Goal: Information Seeking & Learning: Learn about a topic

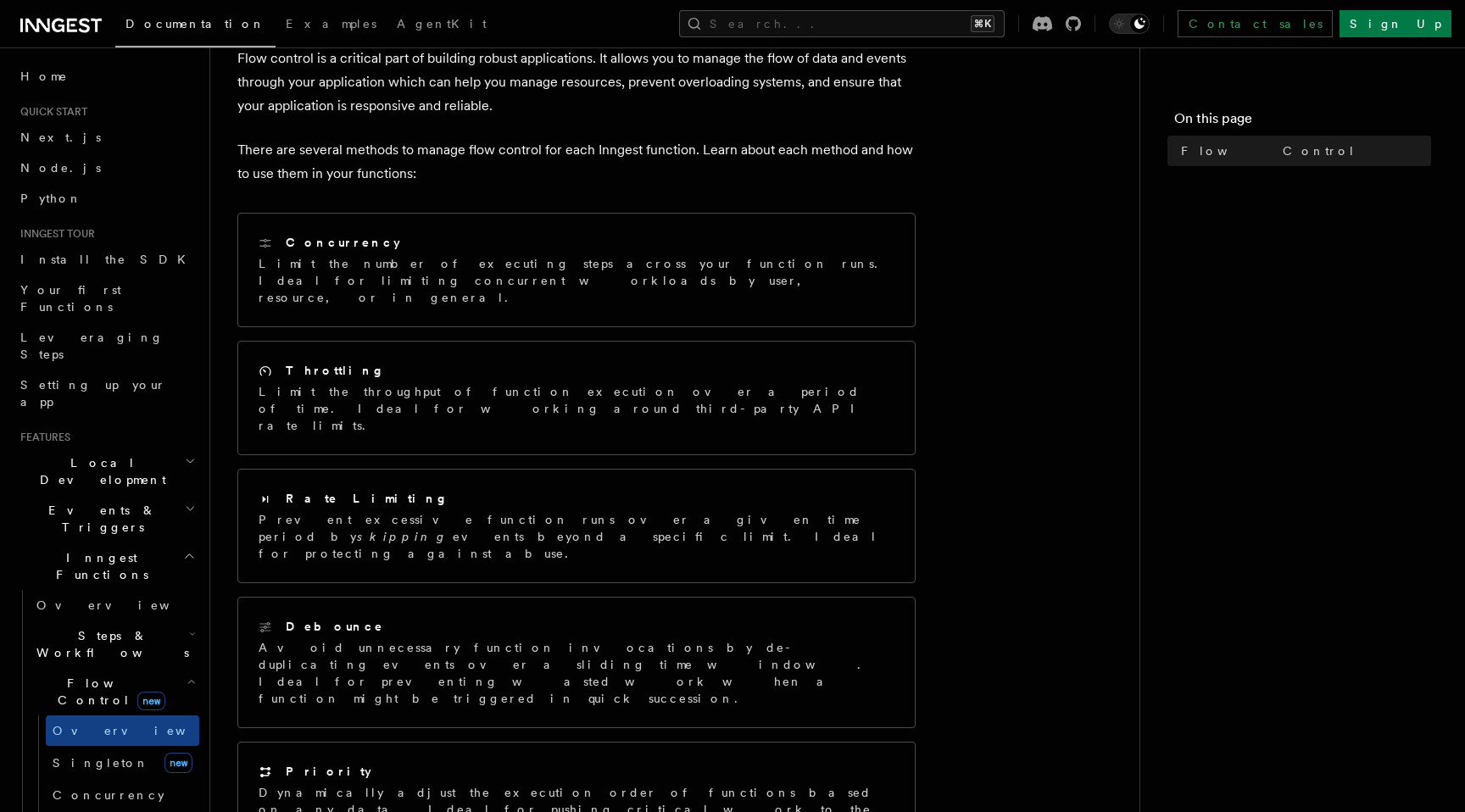
scroll to position [358, 0]
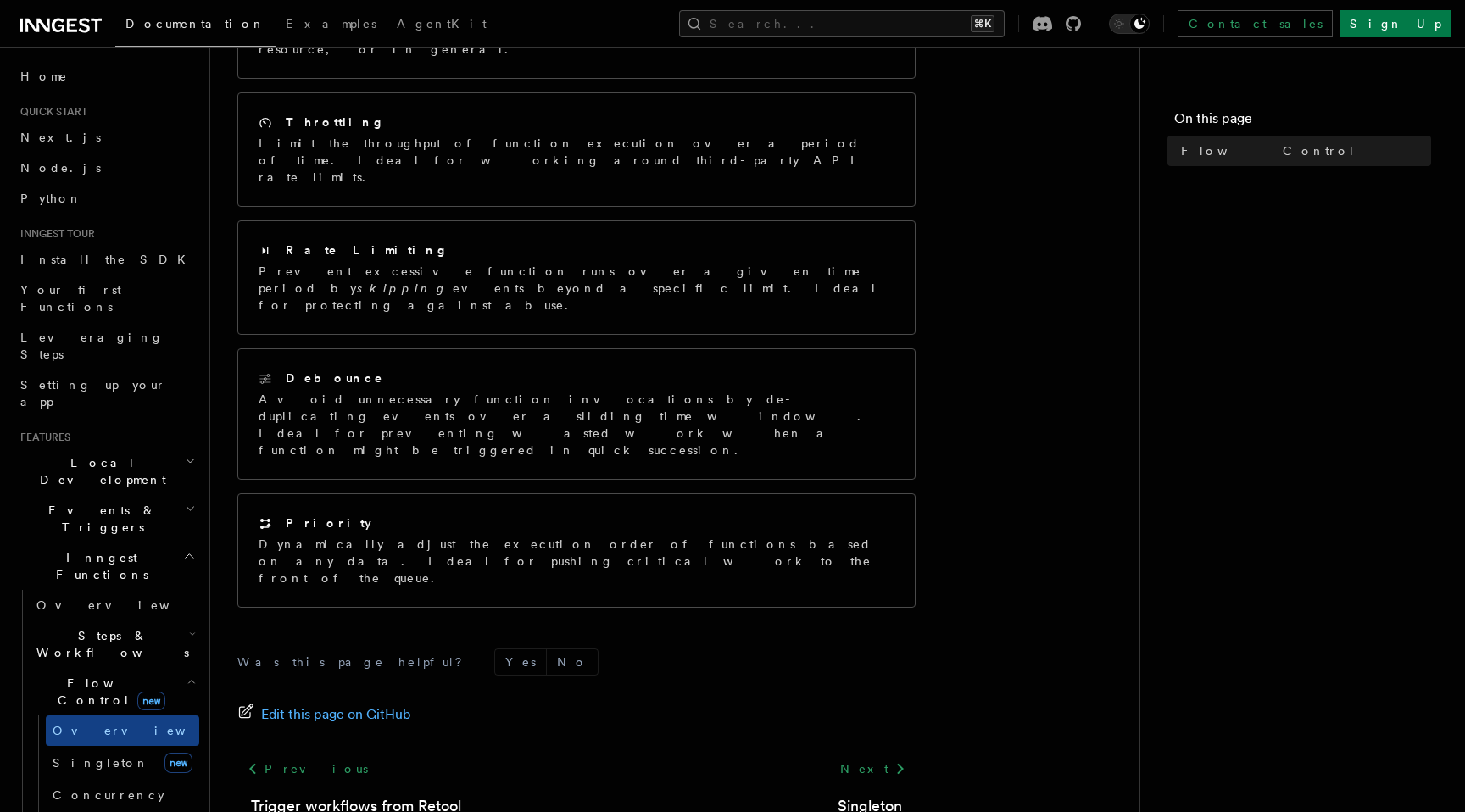
click at [865, 754] on div "Next Singleton" at bounding box center [870, 786] width 91 height 65
click at [865, 754] on link "Next" at bounding box center [873, 769] width 86 height 30
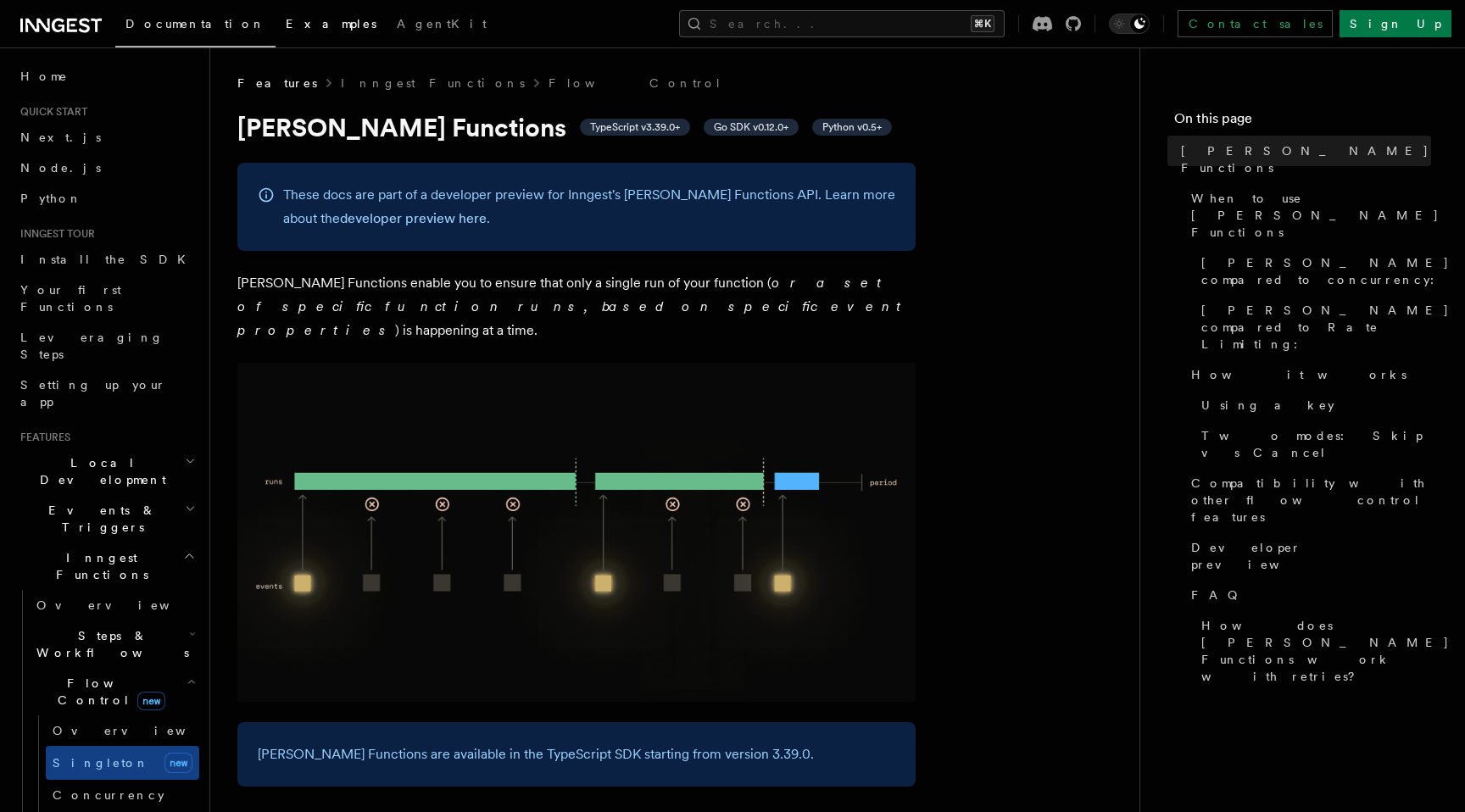
click at [286, 25] on span "Examples" at bounding box center [331, 23] width 91 height 13
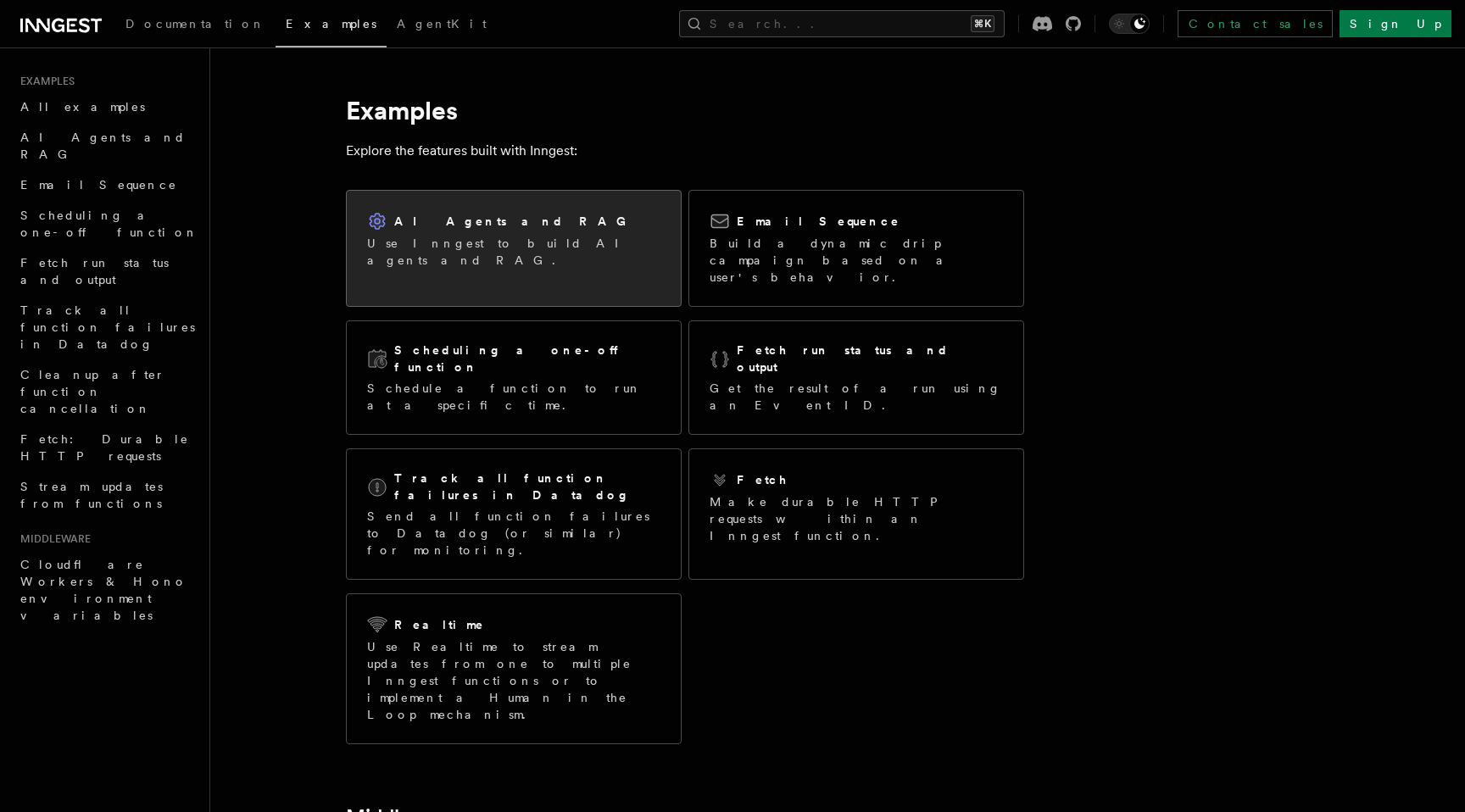
click at [600, 268] on div "AI Agents and RAG Use Inngest to build AI agents and RAG." at bounding box center [514, 240] width 334 height 99
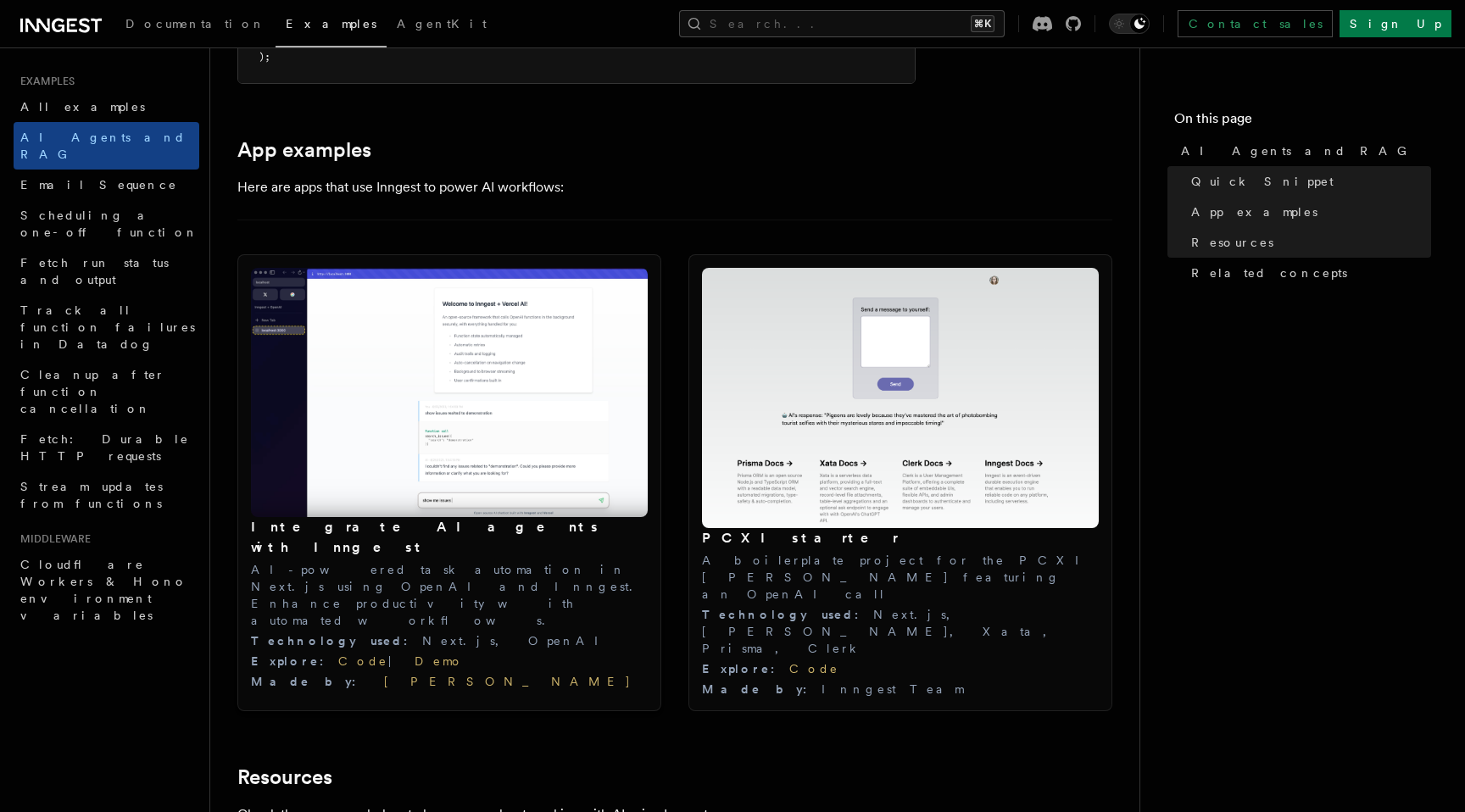
scroll to position [1662, 0]
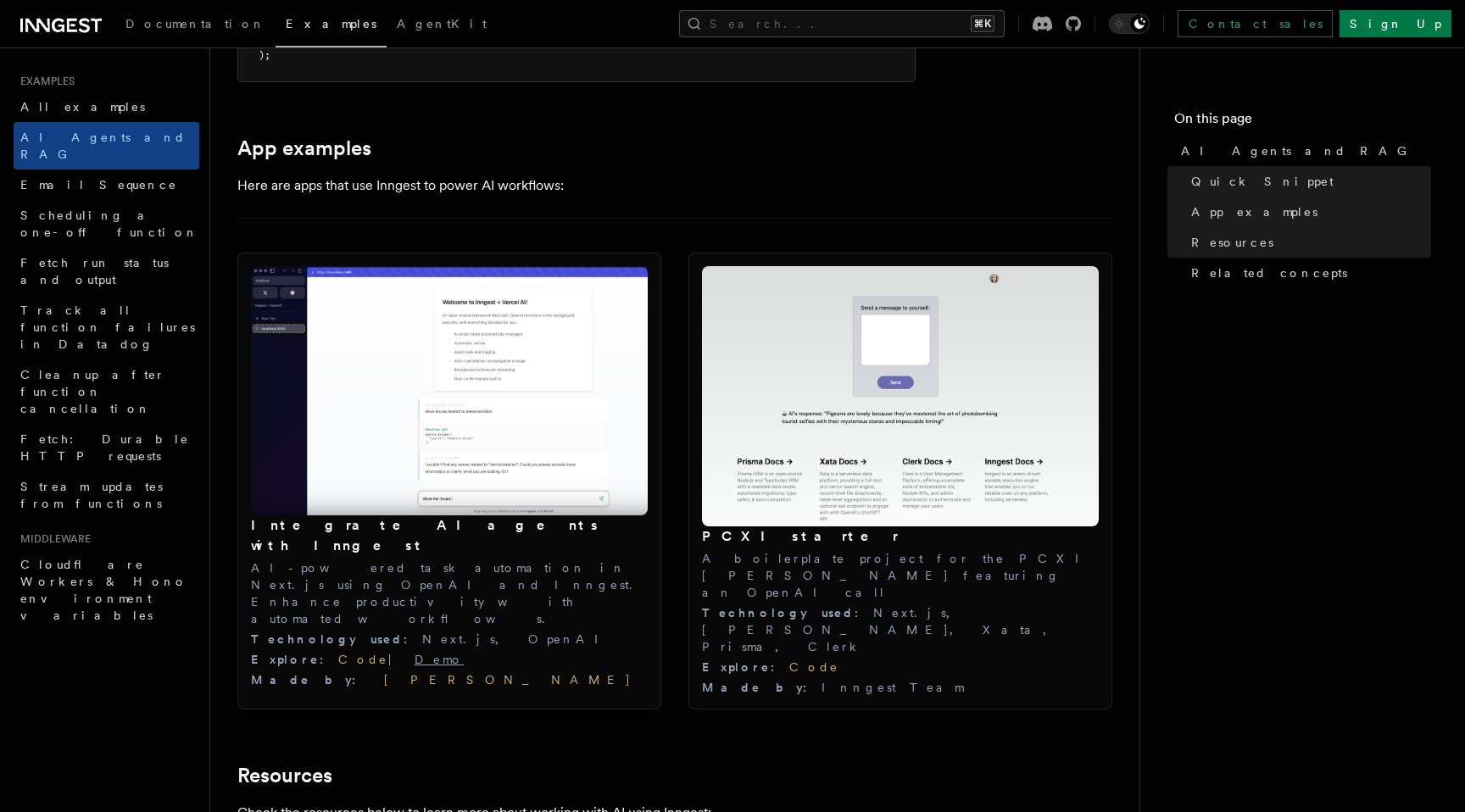
click at [414, 652] on link "Demo" at bounding box center [438, 659] width 49 height 13
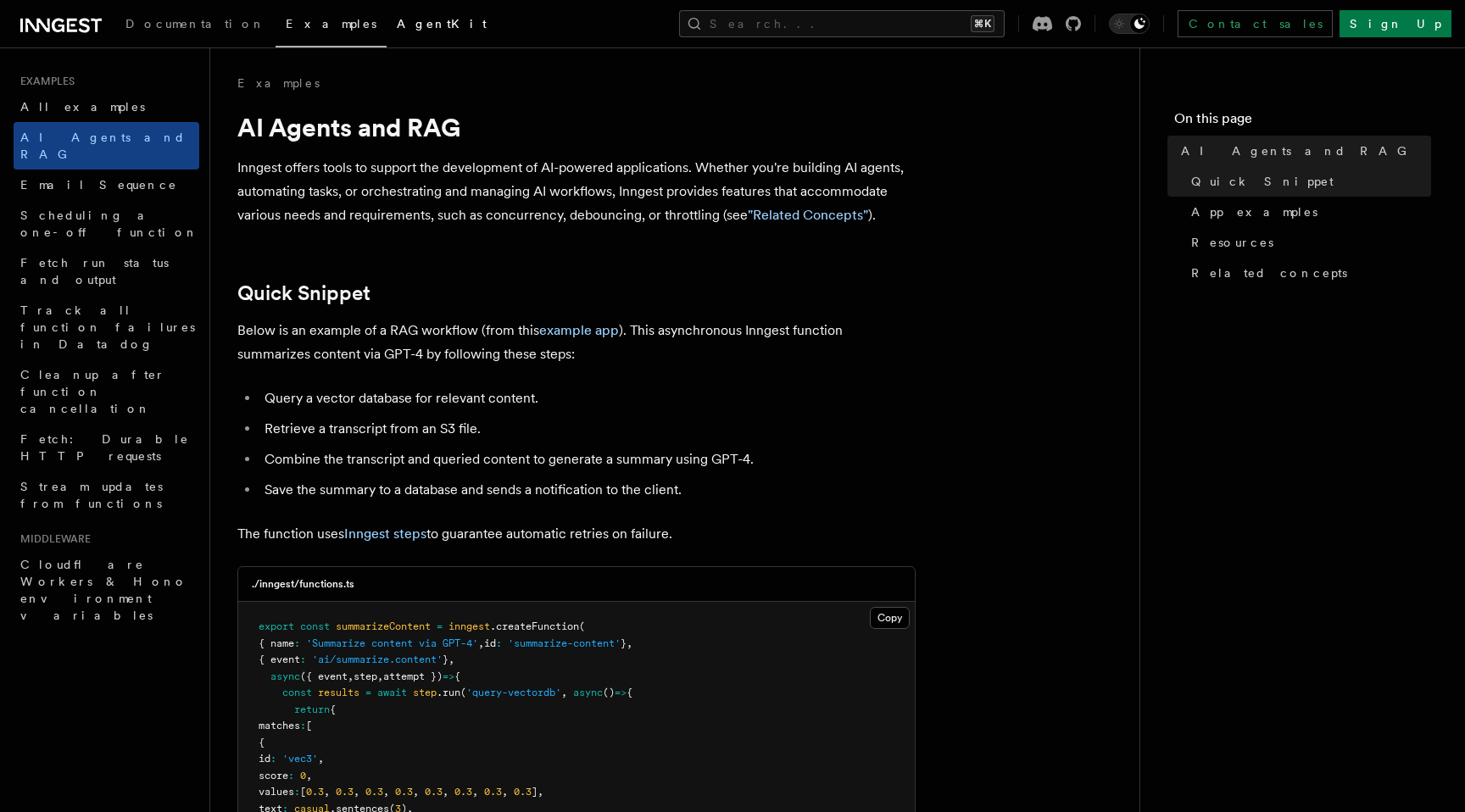
click at [397, 30] on span "AgentKit" at bounding box center [442, 23] width 90 height 13
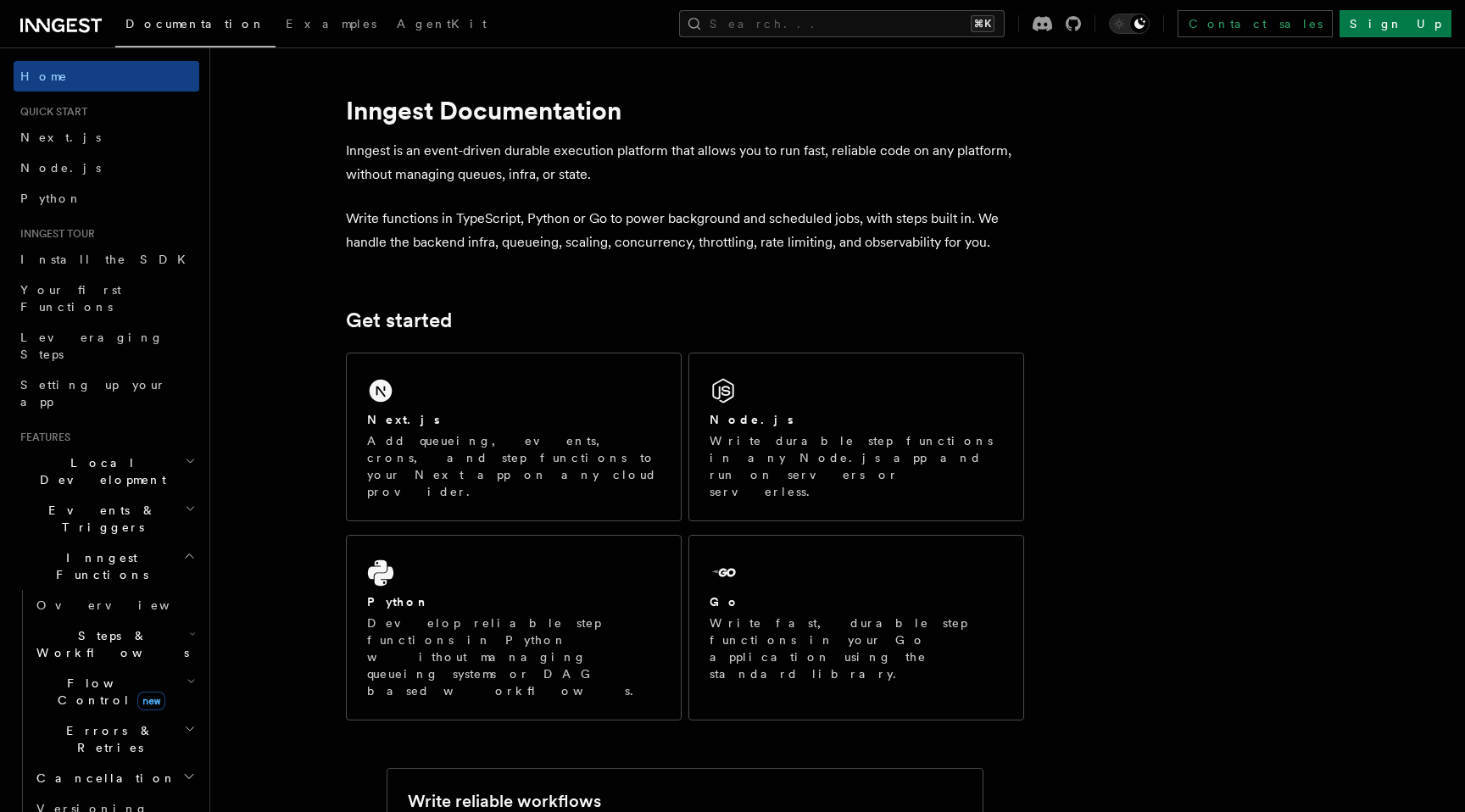
click at [95, 627] on span "Steps & Workflows" at bounding box center [109, 644] width 160 height 34
click at [110, 668] on link "Overview" at bounding box center [122, 683] width 153 height 30
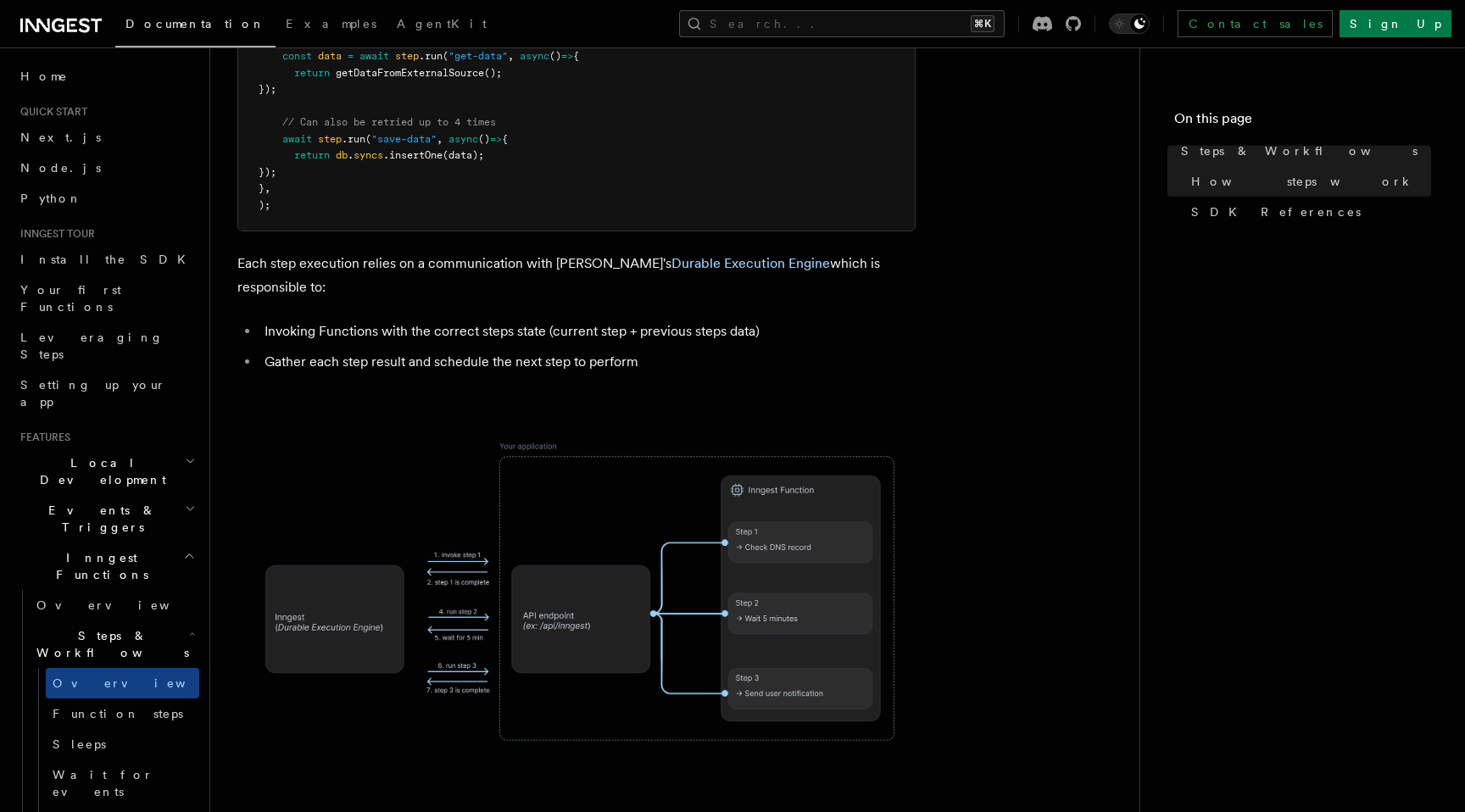
scroll to position [1087, 0]
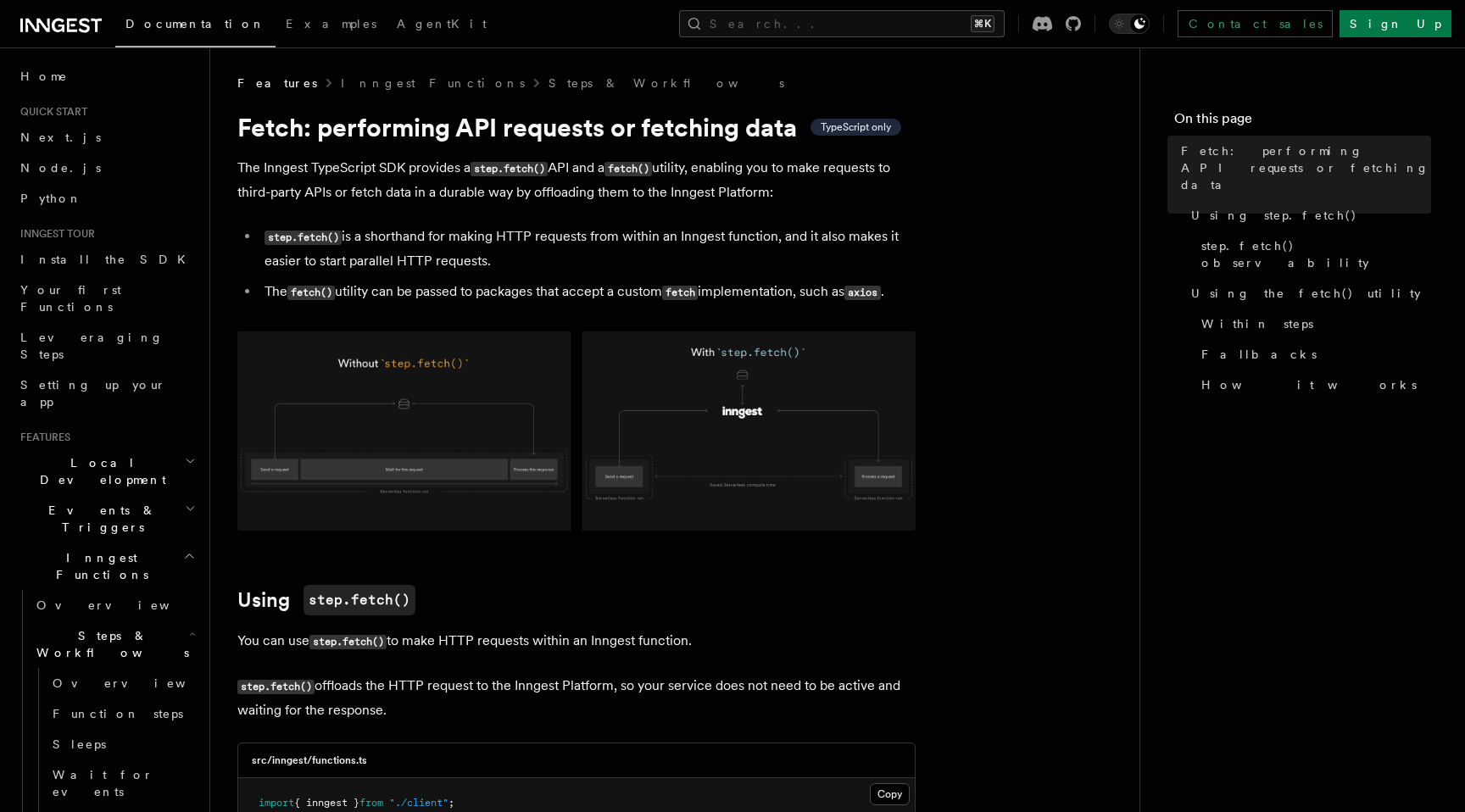
click at [380, 462] on img at bounding box center [576, 431] width 679 height 199
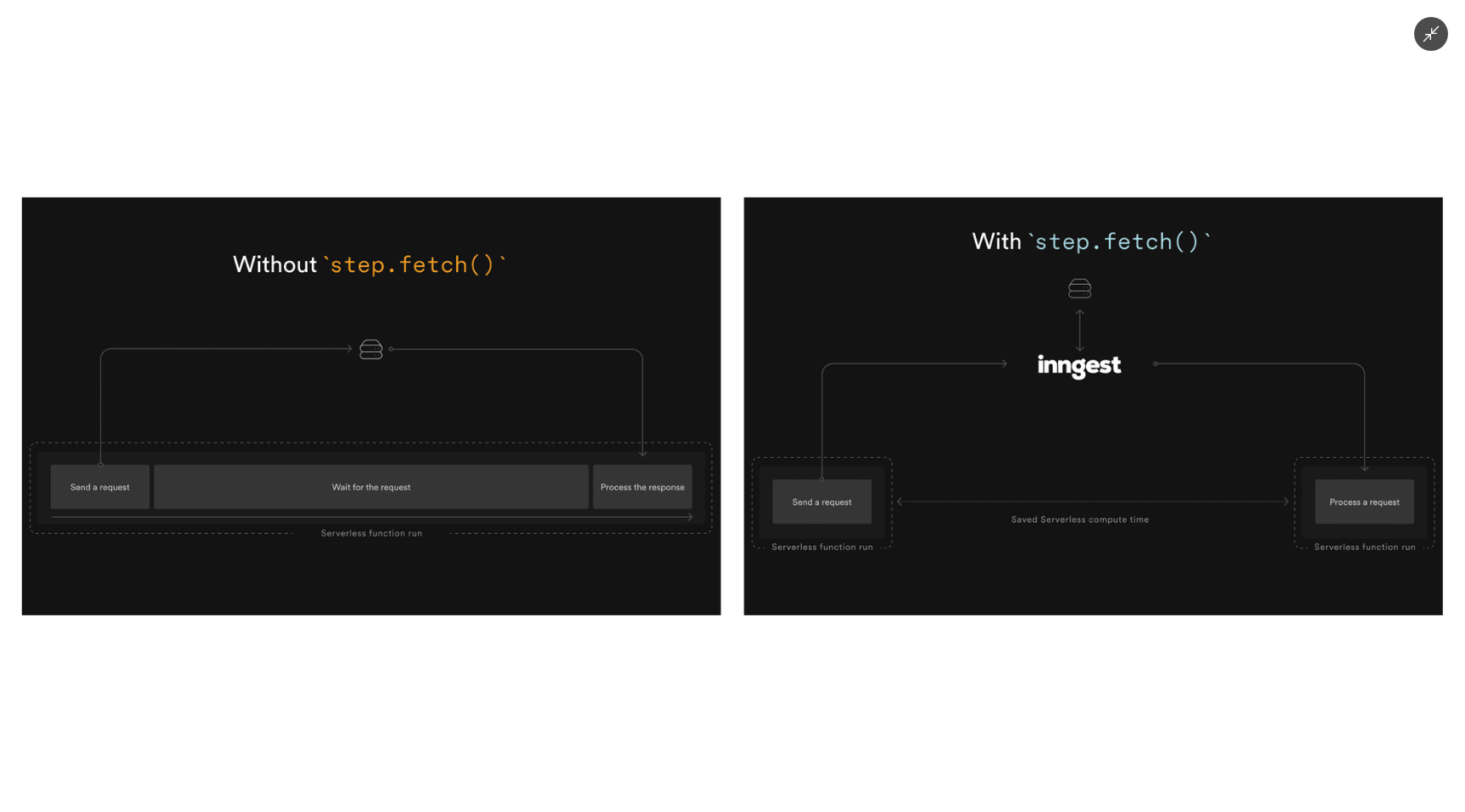
click at [380, 464] on img at bounding box center [732, 405] width 1421 height 418
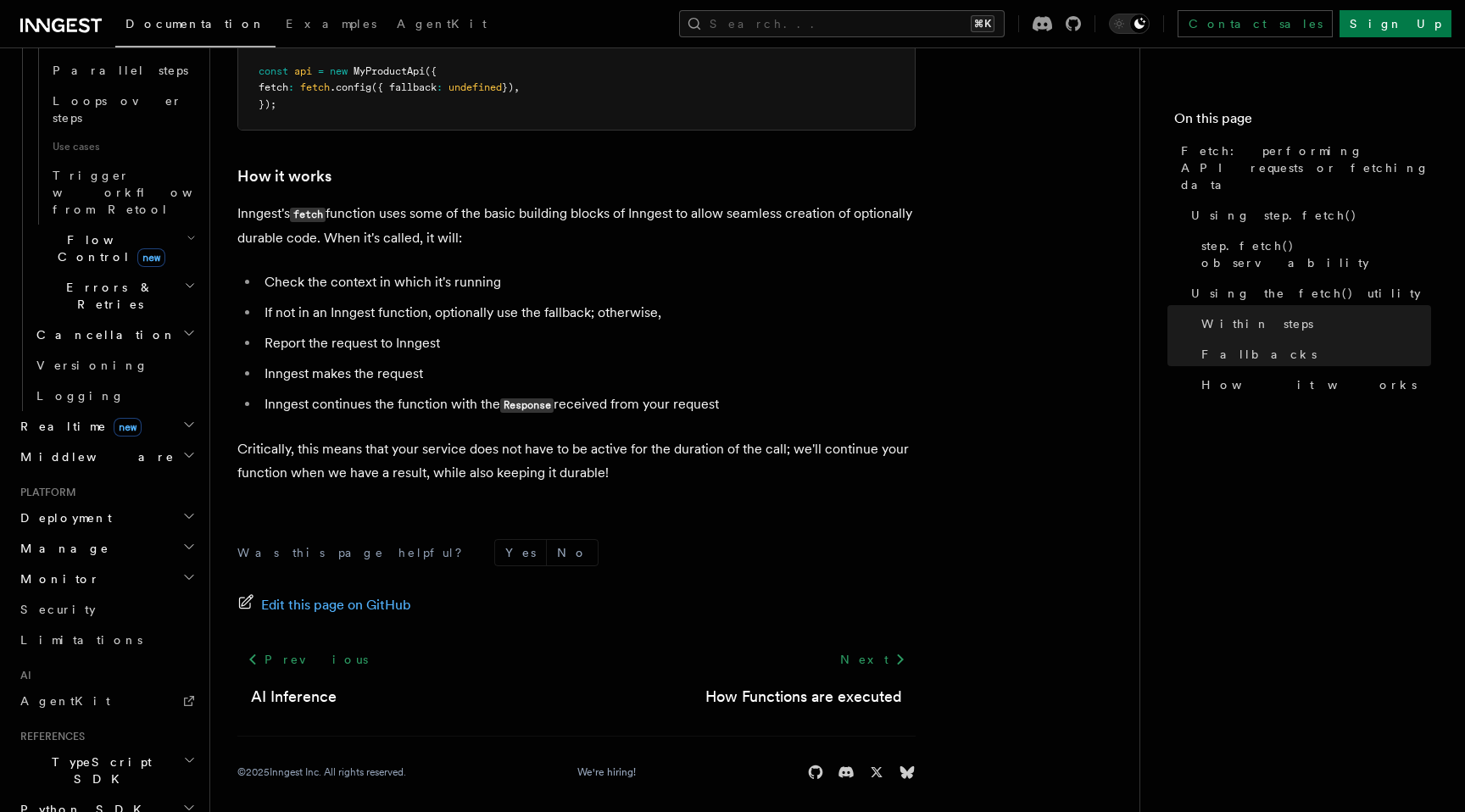
scroll to position [1002, 0]
